Goal: Information Seeking & Learning: Learn about a topic

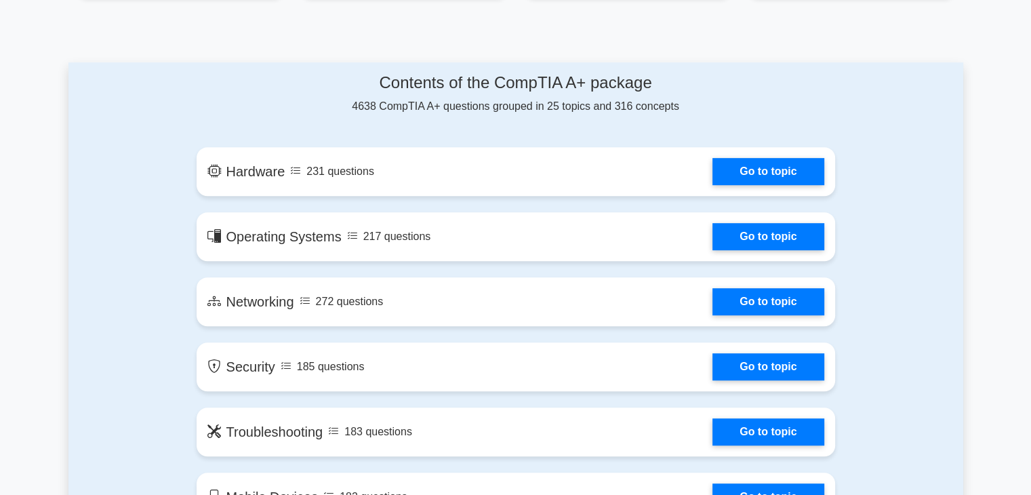
scroll to position [656, 0]
click at [713, 173] on link "Go to topic" at bounding box center [768, 171] width 111 height 27
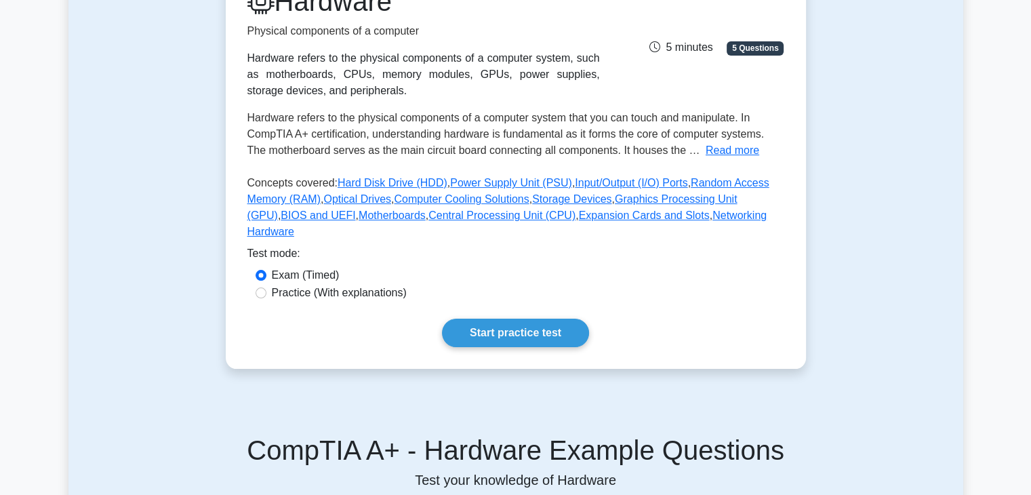
scroll to position [211, 0]
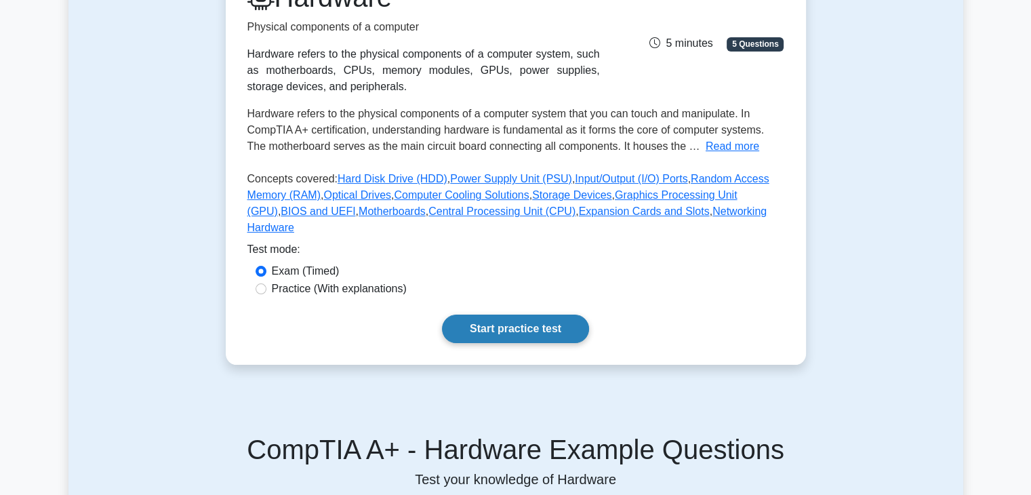
click at [510, 315] on link "Start practice test" at bounding box center [515, 329] width 147 height 28
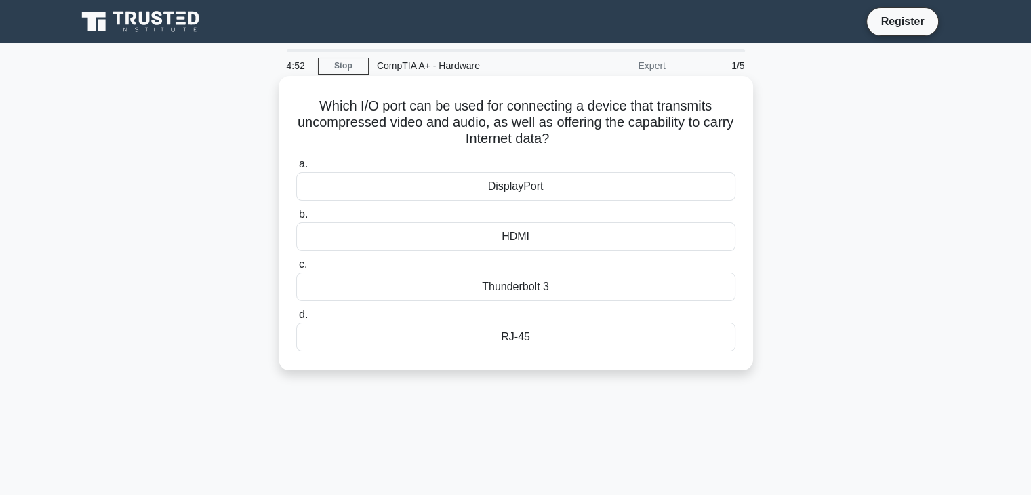
click at [553, 234] on div "HDMI" at bounding box center [515, 236] width 439 height 28
click at [296, 219] on input "b. HDMI" at bounding box center [296, 214] width 0 height 9
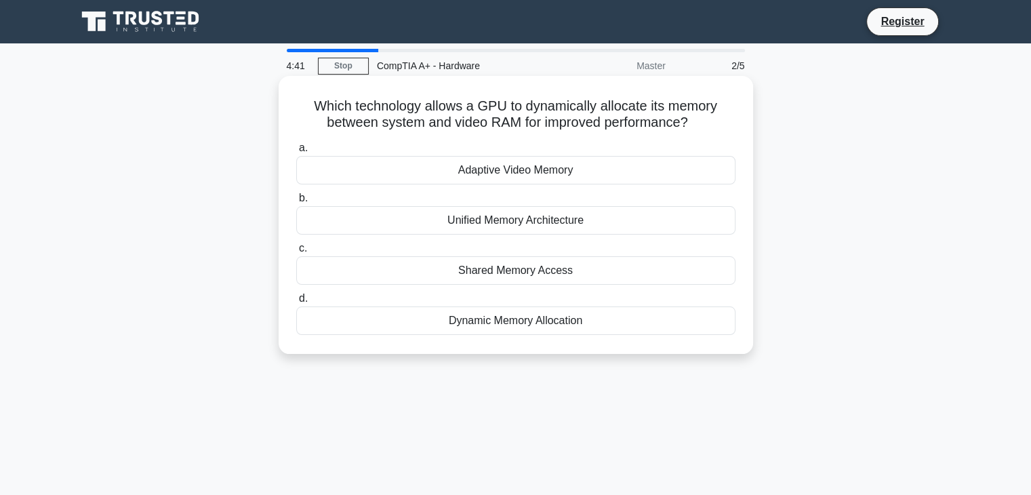
click at [494, 319] on div "Dynamic Memory Allocation" at bounding box center [515, 320] width 439 height 28
click at [296, 303] on input "d. Dynamic Memory Allocation" at bounding box center [296, 298] width 0 height 9
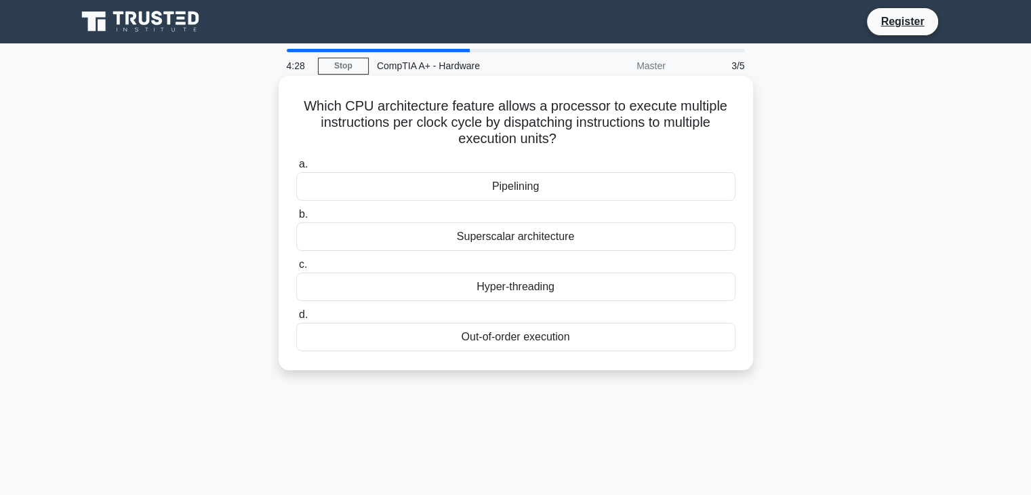
click at [542, 186] on div "Pipelining" at bounding box center [515, 186] width 439 height 28
click at [296, 169] on input "a. Pipelining" at bounding box center [296, 164] width 0 height 9
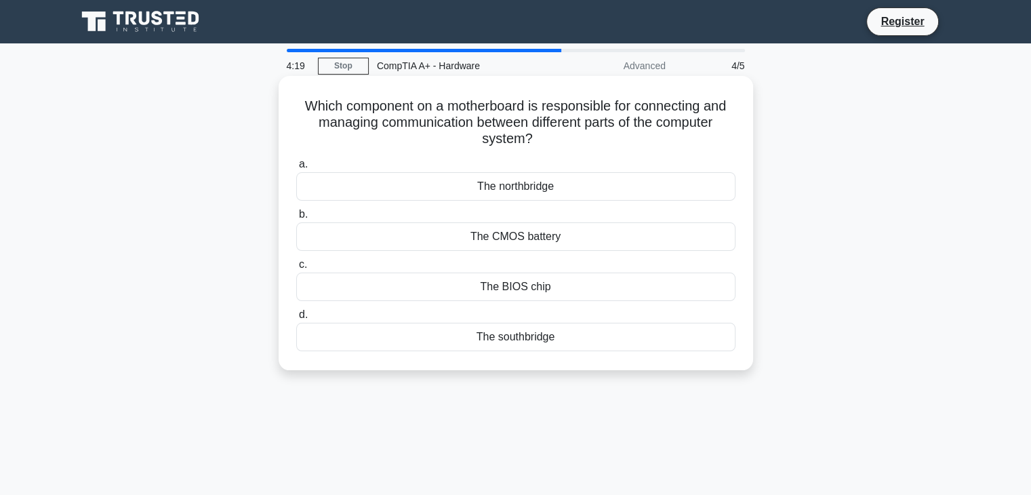
click at [452, 183] on div "The northbridge" at bounding box center [515, 186] width 439 height 28
click at [296, 169] on input "a. The northbridge" at bounding box center [296, 164] width 0 height 9
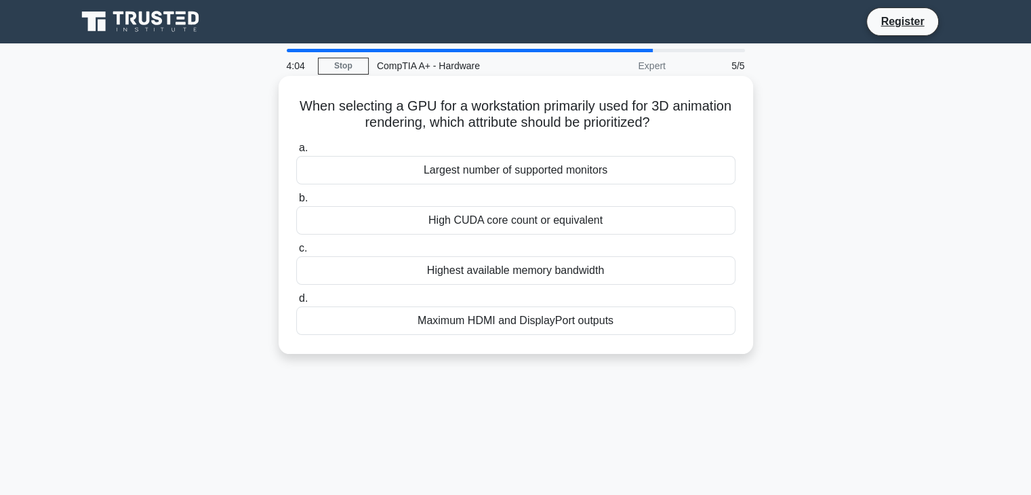
drag, startPoint x: 511, startPoint y: 251, endPoint x: 515, endPoint y: 266, distance: 16.1
click at [515, 266] on label "c. Highest available memory bandwidth" at bounding box center [515, 262] width 439 height 45
click at [515, 266] on div "Highest available memory bandwidth" at bounding box center [515, 270] width 439 height 28
click at [296, 253] on input "c. Highest available memory bandwidth" at bounding box center [296, 248] width 0 height 9
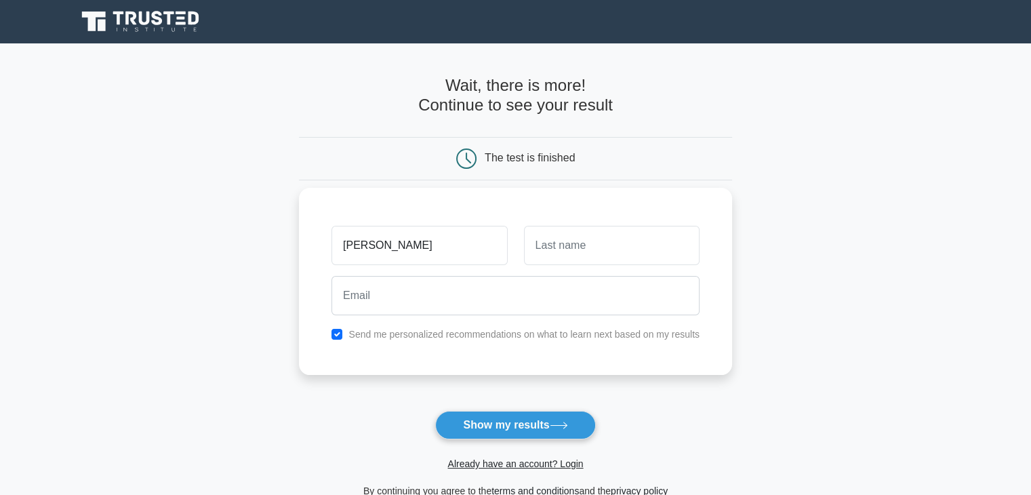
type input "[PERSON_NAME]"
click at [556, 247] on input "text" at bounding box center [612, 245] width 176 height 39
type input "D"
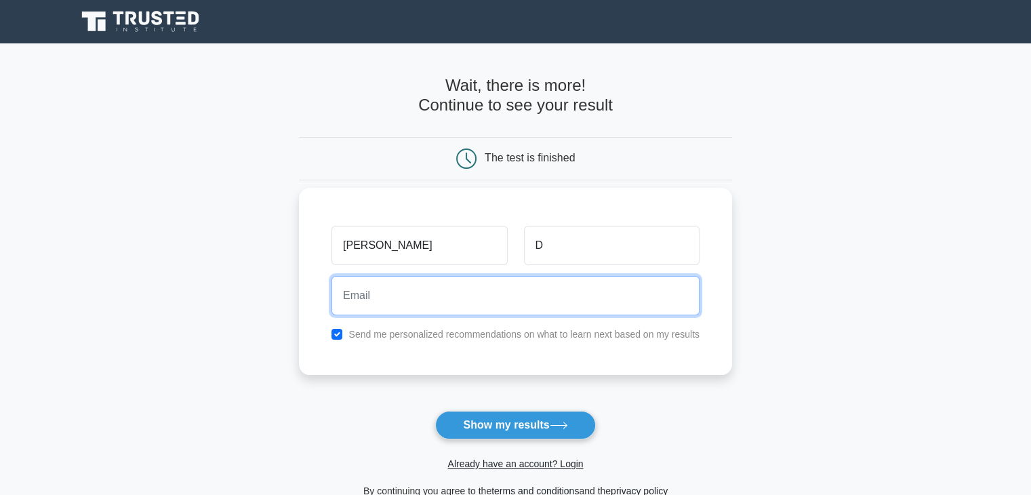
click at [542, 297] on input "email" at bounding box center [516, 295] width 368 height 39
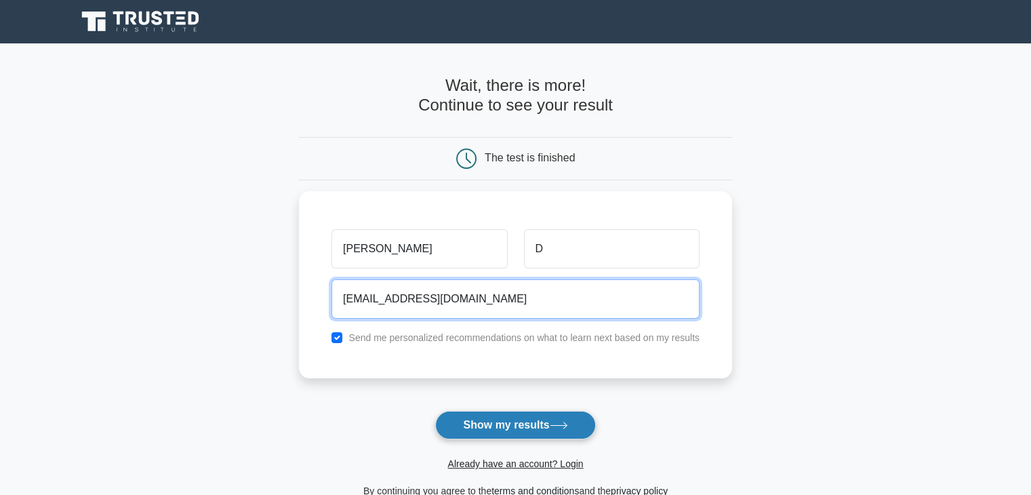
type input "[EMAIL_ADDRESS][DOMAIN_NAME]"
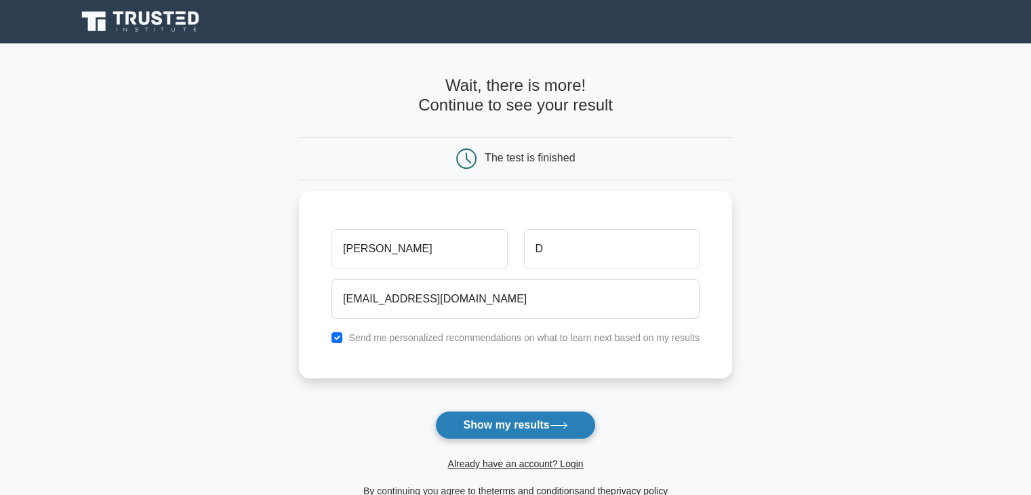
click at [565, 435] on button "Show my results" at bounding box center [515, 425] width 160 height 28
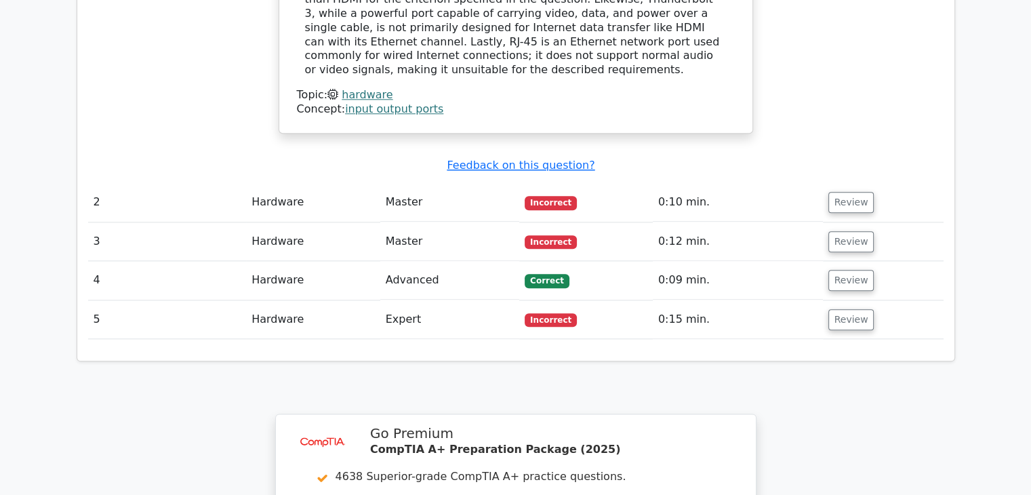
scroll to position [1561, 0]
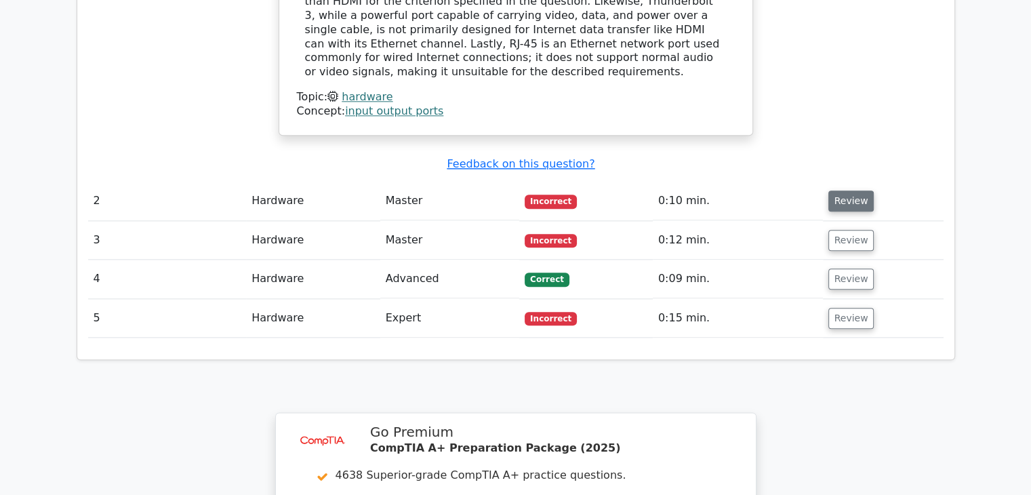
click at [843, 191] on button "Review" at bounding box center [851, 201] width 46 height 21
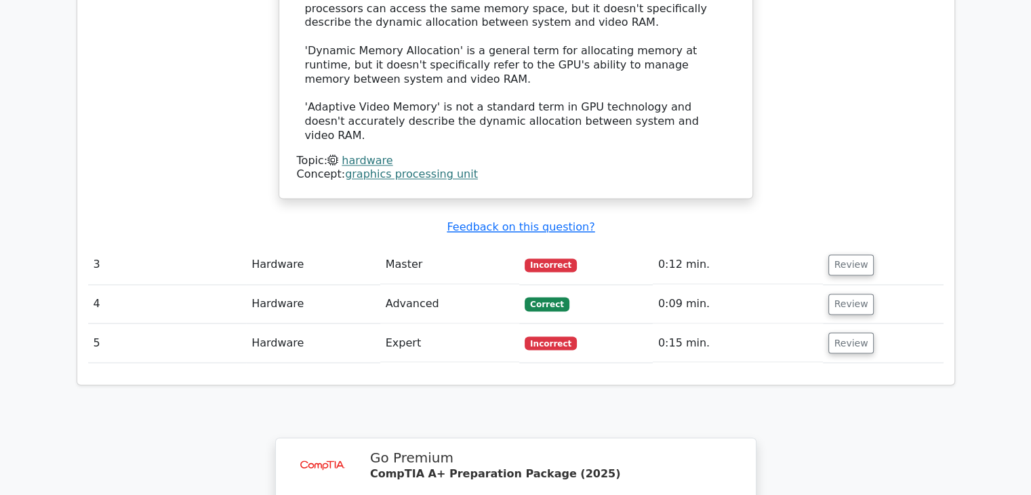
scroll to position [2241, 0]
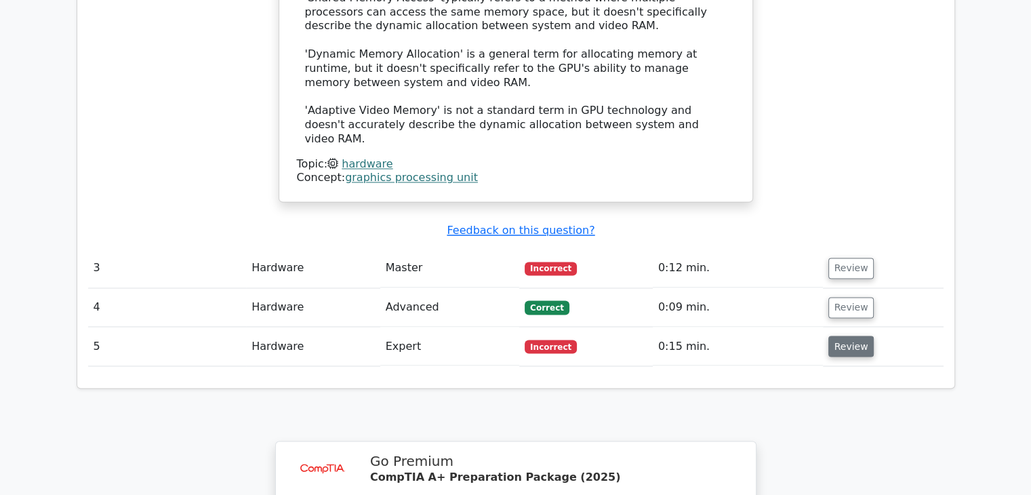
click at [862, 336] on button "Review" at bounding box center [851, 346] width 46 height 21
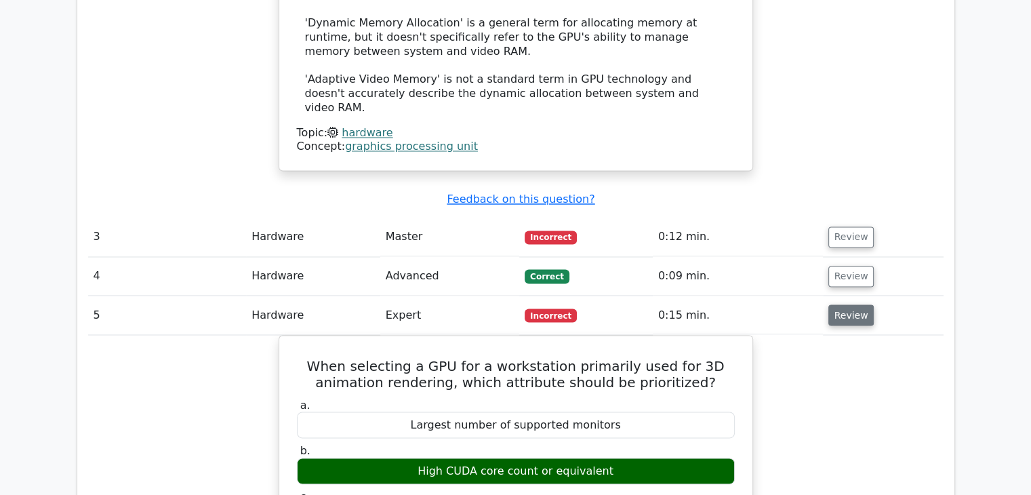
scroll to position [2274, 0]
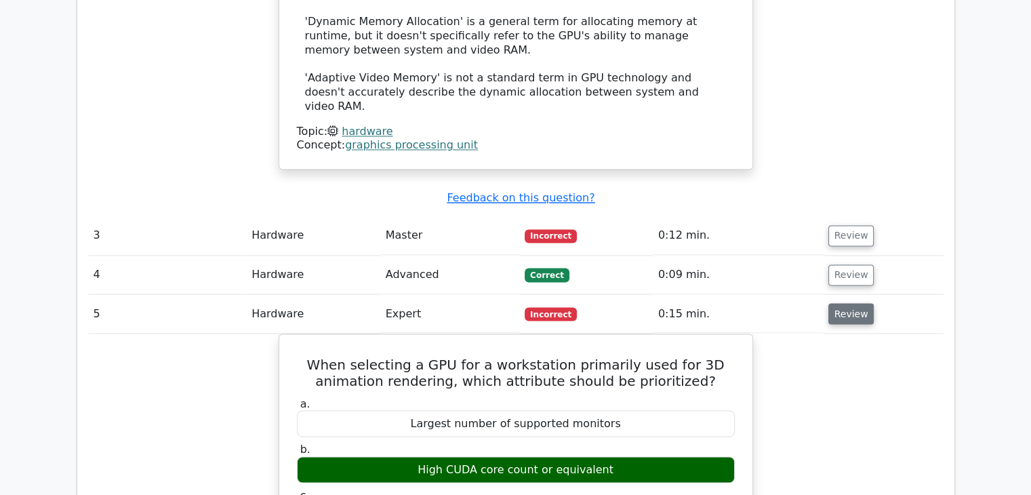
click at [863, 303] on button "Review" at bounding box center [851, 313] width 46 height 21
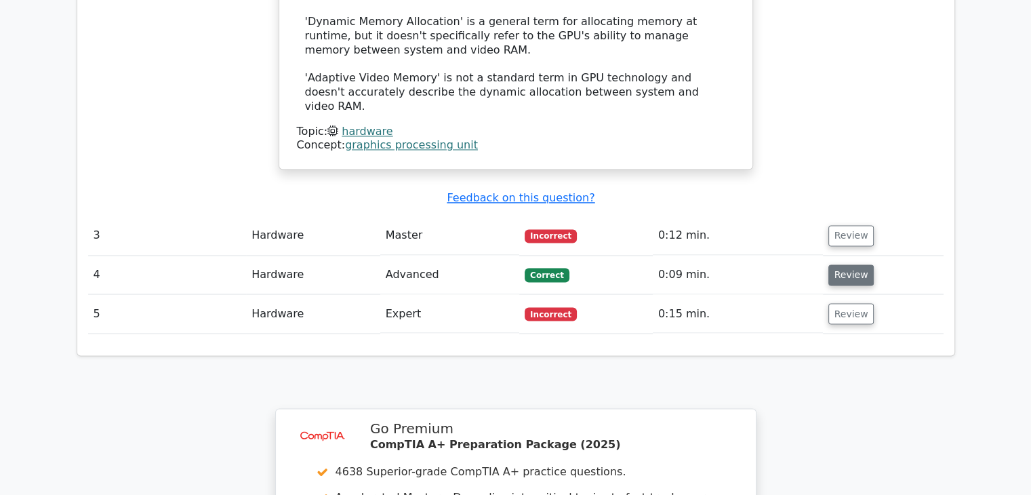
click at [829, 264] on button "Review" at bounding box center [851, 274] width 46 height 21
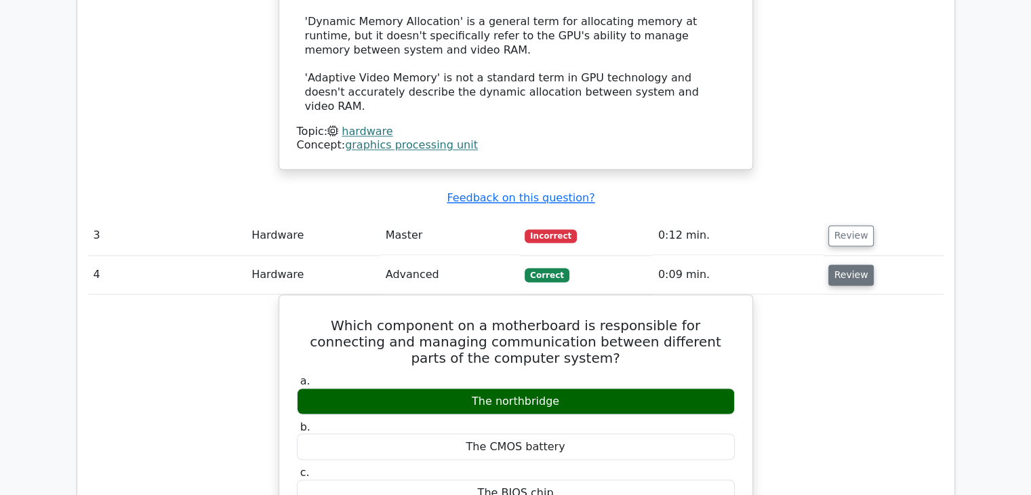
click at [829, 264] on button "Review" at bounding box center [851, 274] width 46 height 21
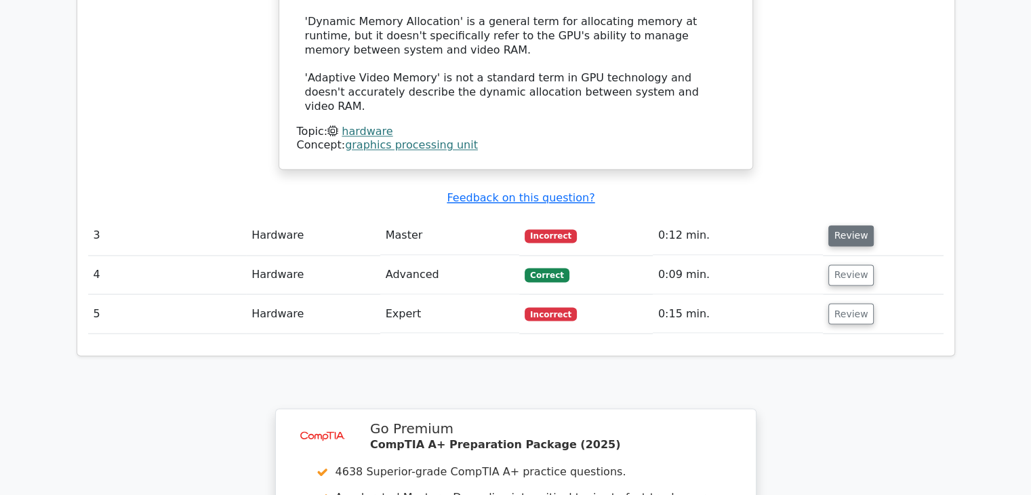
drag, startPoint x: 829, startPoint y: 146, endPoint x: 846, endPoint y: 102, distance: 47.2
click at [846, 225] on button "Review" at bounding box center [851, 235] width 46 height 21
